Goal: Task Accomplishment & Management: Use online tool/utility

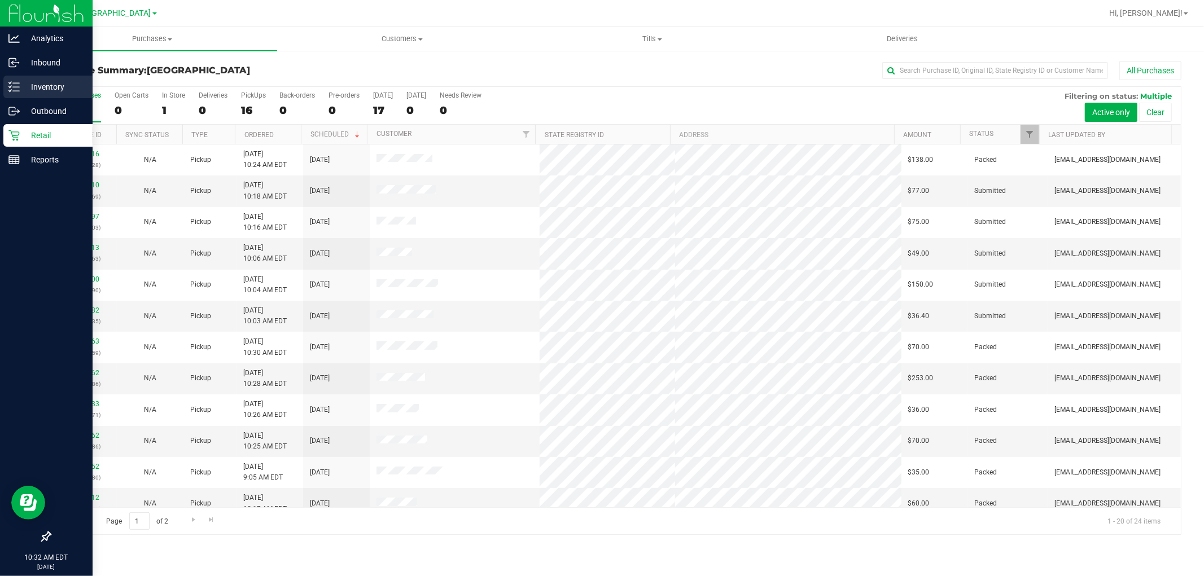
click at [51, 81] on p "Inventory" at bounding box center [54, 87] width 68 height 14
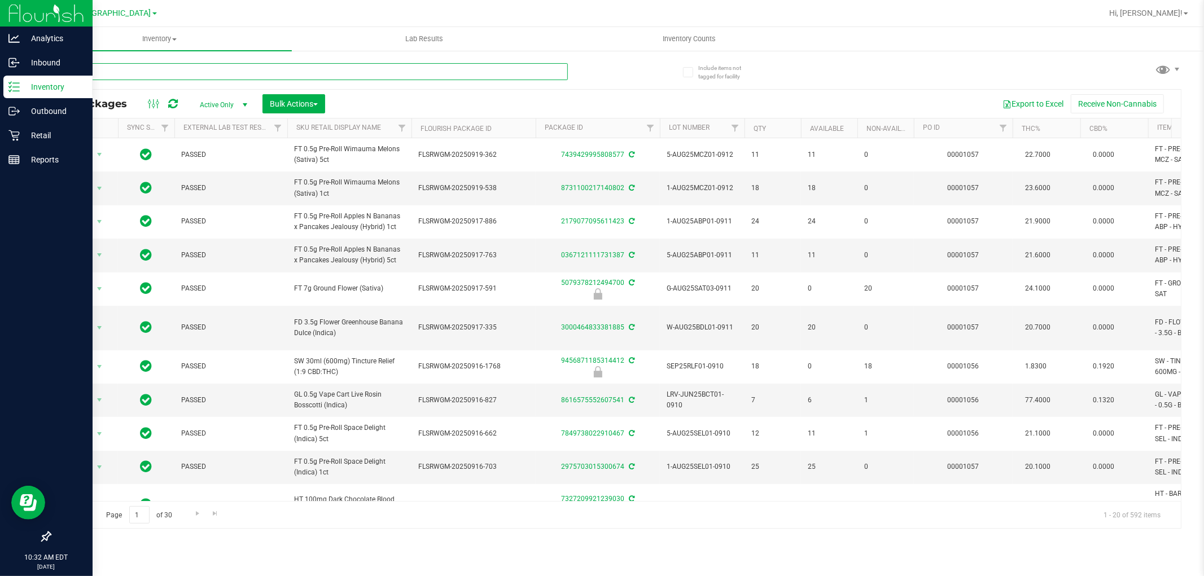
click at [190, 75] on input "text" at bounding box center [309, 71] width 518 height 17
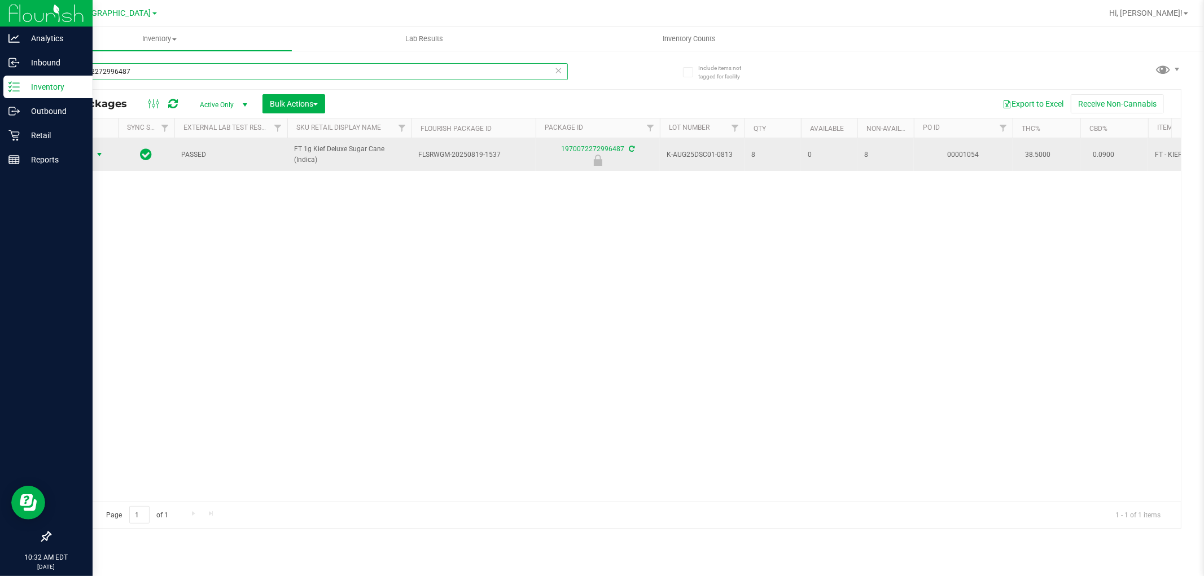
type input "1970072272996487"
click at [85, 147] on span "Action" at bounding box center [77, 155] width 30 height 16
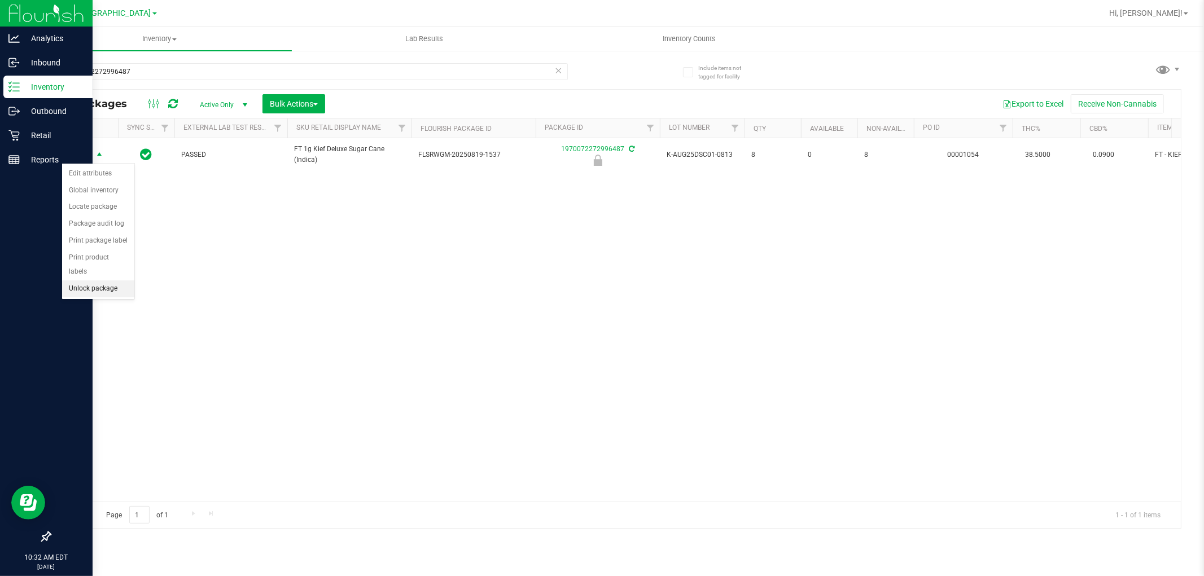
click at [92, 290] on li "Unlock package" at bounding box center [98, 289] width 72 height 17
